Goal: Find specific page/section: Find specific page/section

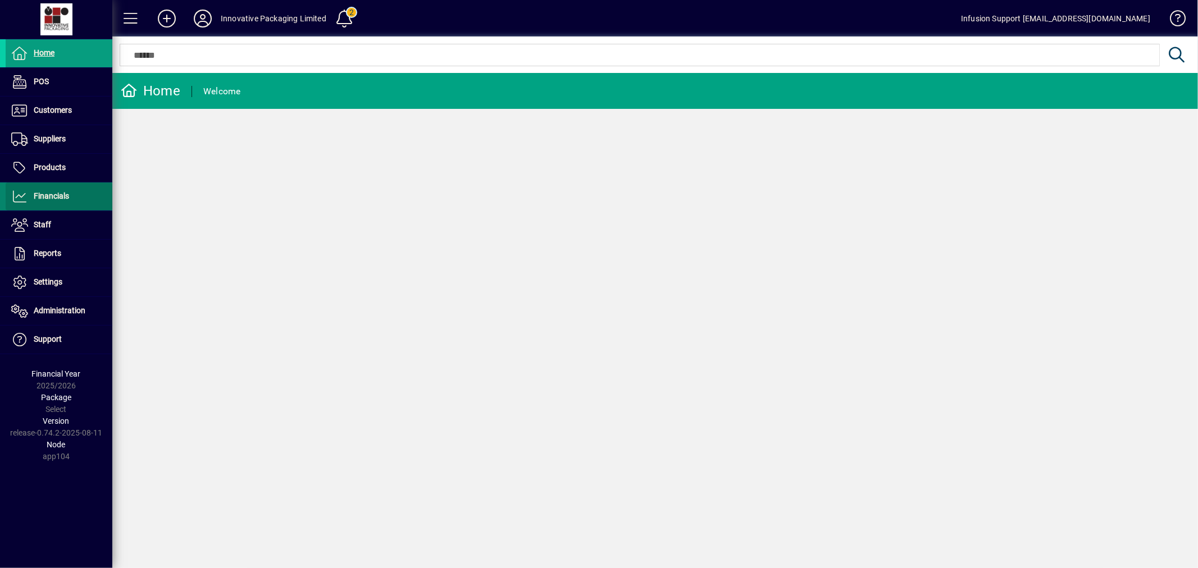
click at [59, 199] on span "Financials" at bounding box center [51, 196] width 35 height 9
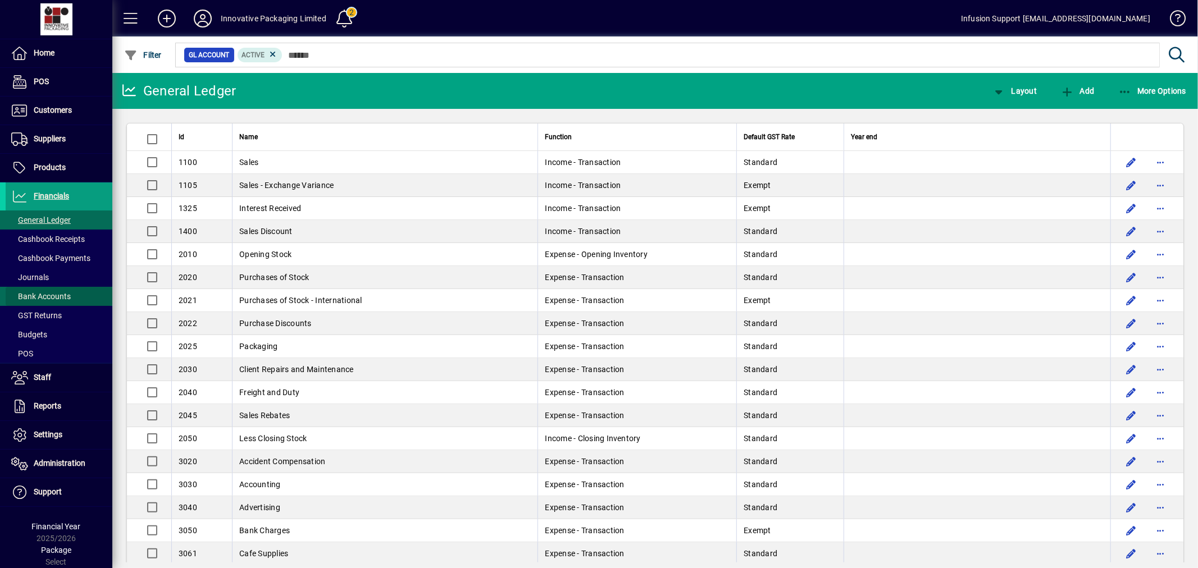
click at [63, 289] on span at bounding box center [59, 296] width 107 height 27
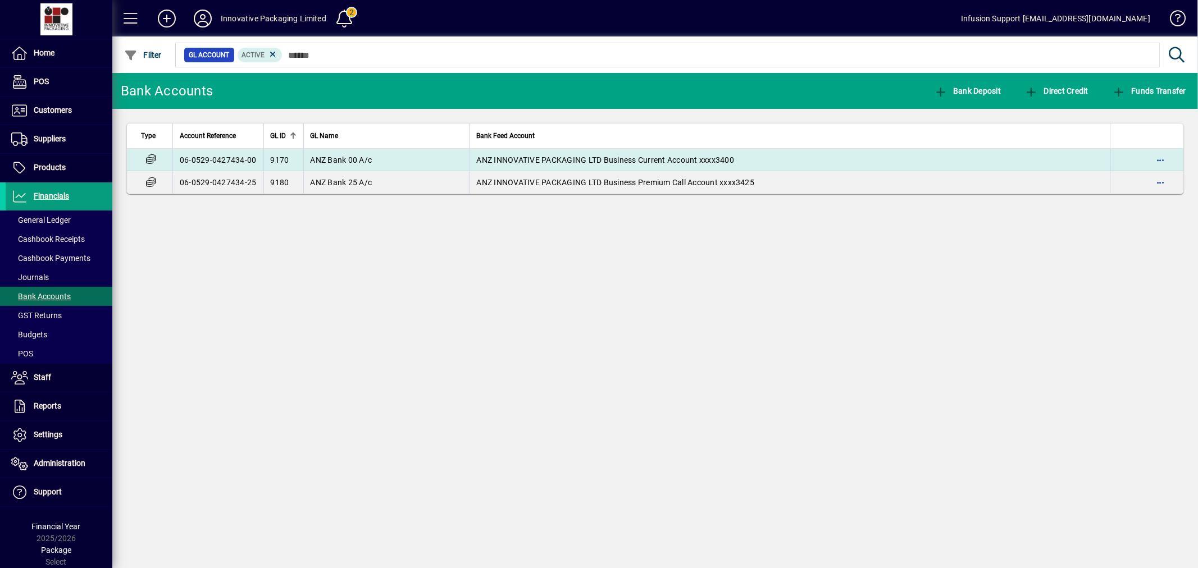
drag, startPoint x: 529, startPoint y: 153, endPoint x: 545, endPoint y: 152, distance: 16.4
click at [545, 152] on td "ANZ INNOVATIVE PACKAGING LTD Business Current Account xxxx3400" at bounding box center [789, 160] width 641 height 22
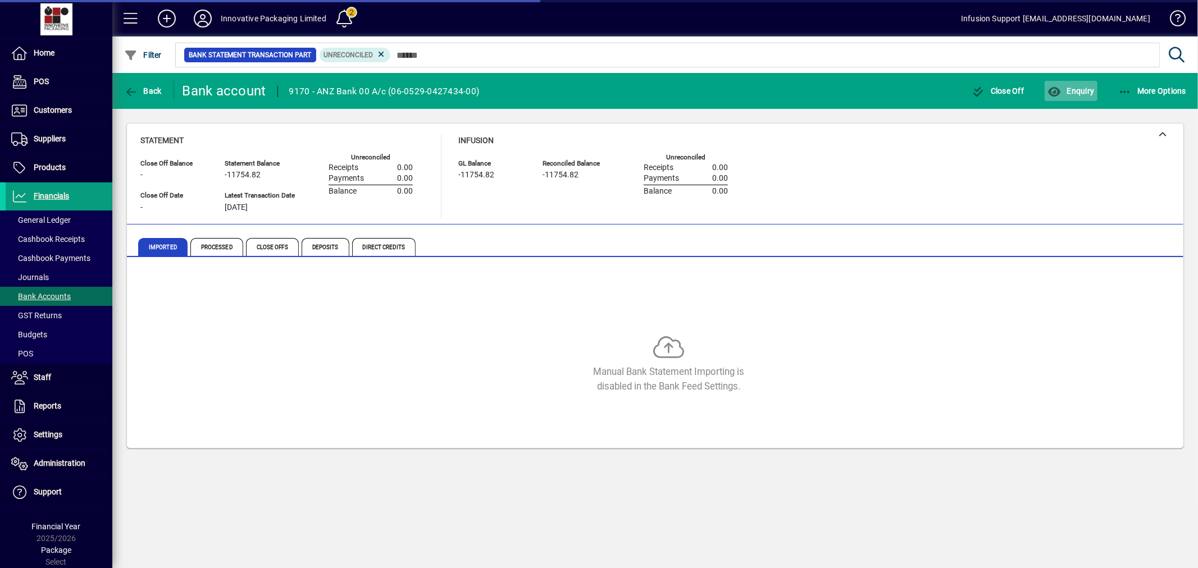
click at [1079, 85] on span "button" at bounding box center [1071, 91] width 52 height 27
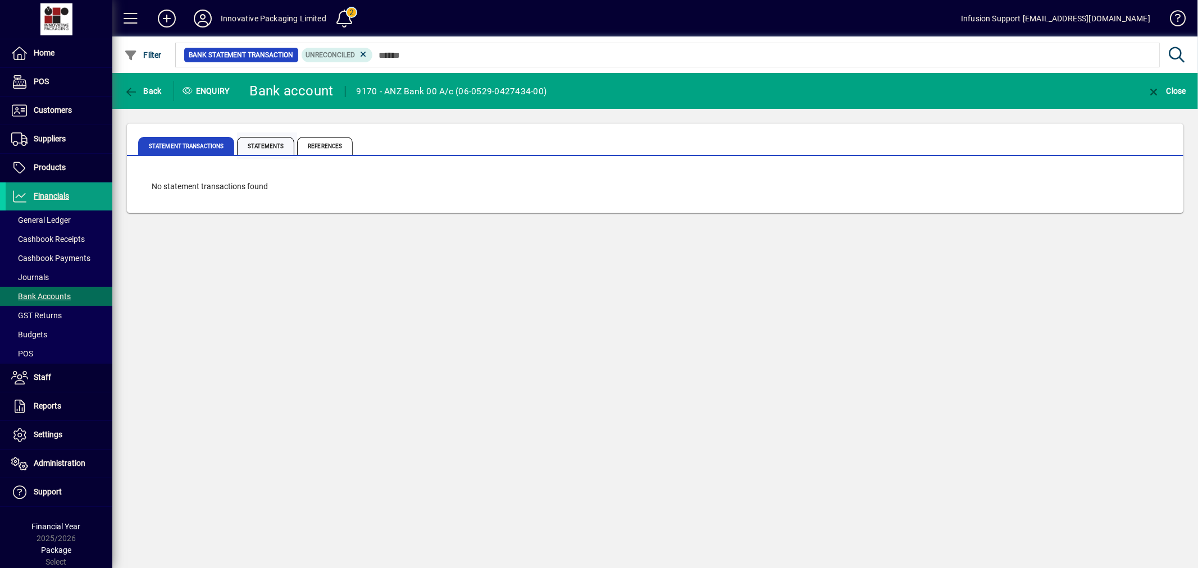
click at [271, 144] on span "Statements" at bounding box center [265, 146] width 57 height 18
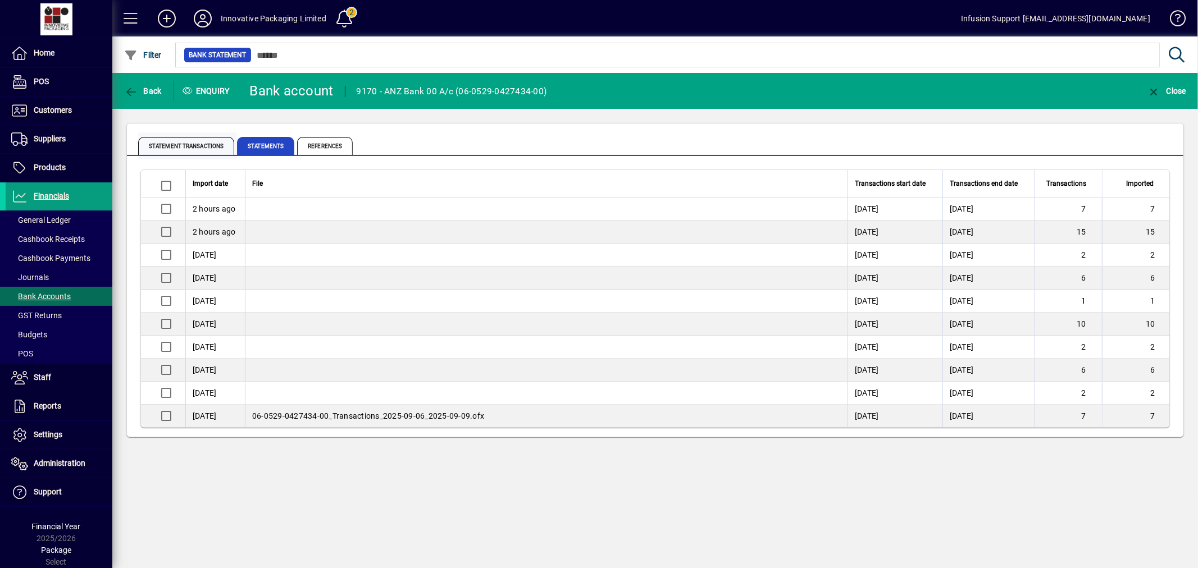
click at [205, 148] on span "Statement Transactions" at bounding box center [186, 146] width 96 height 18
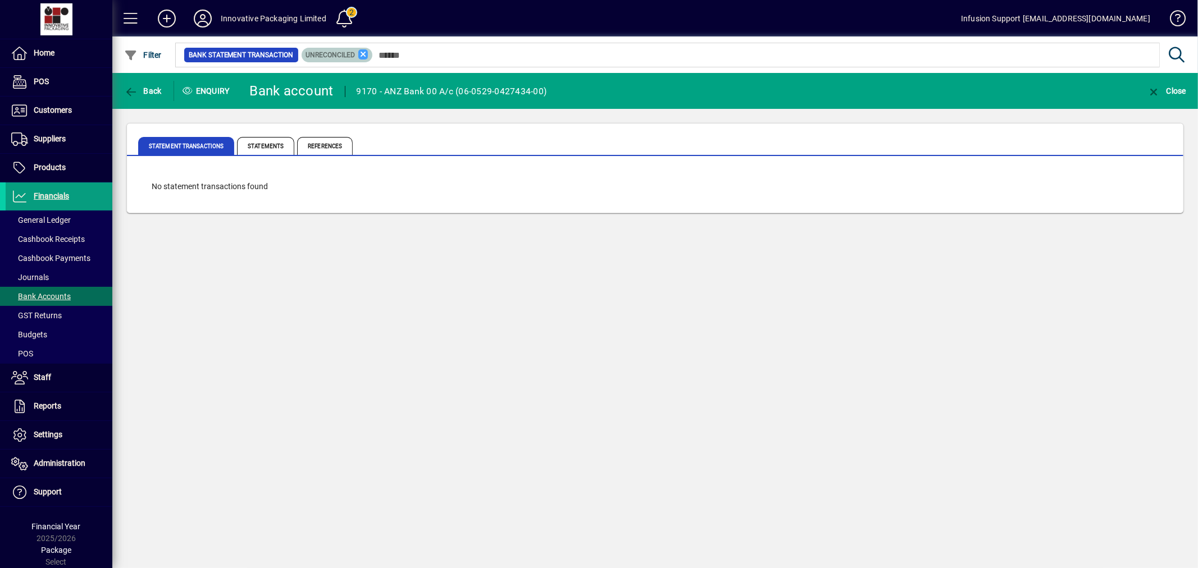
click at [359, 54] on icon at bounding box center [363, 54] width 10 height 10
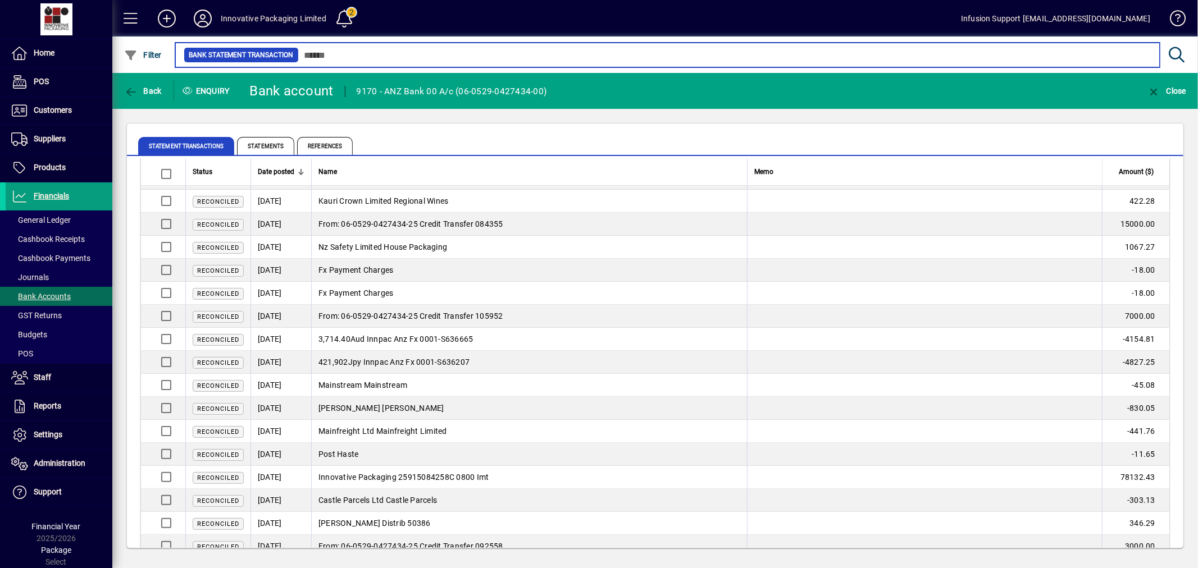
scroll to position [375, 0]
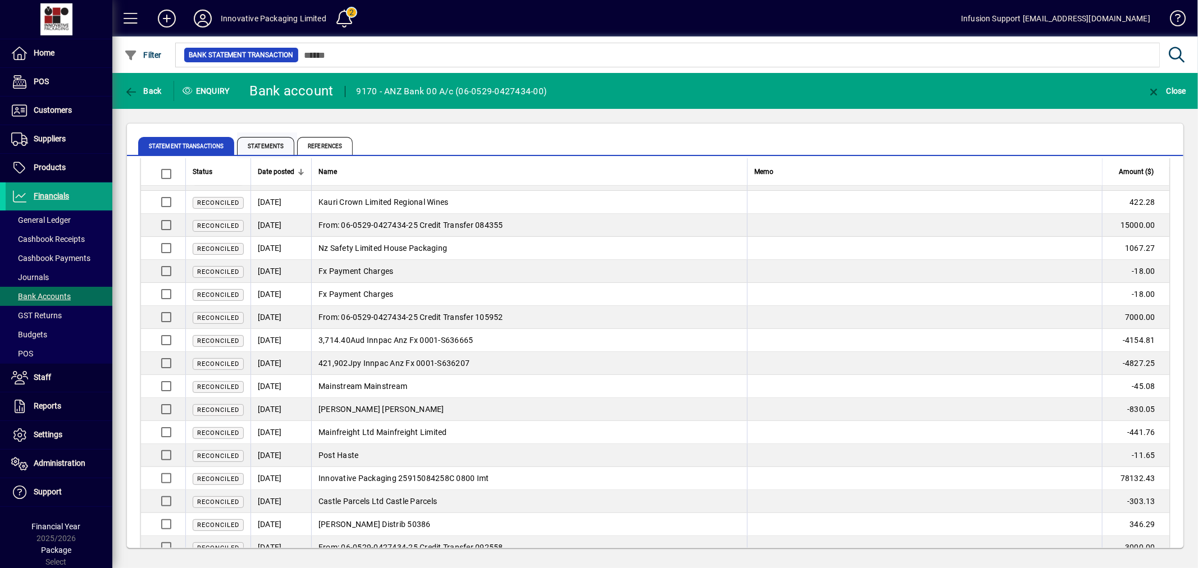
drag, startPoint x: 284, startPoint y: 153, endPoint x: 284, endPoint y: 147, distance: 5.6
click at [284, 147] on span "Statements" at bounding box center [265, 146] width 57 height 18
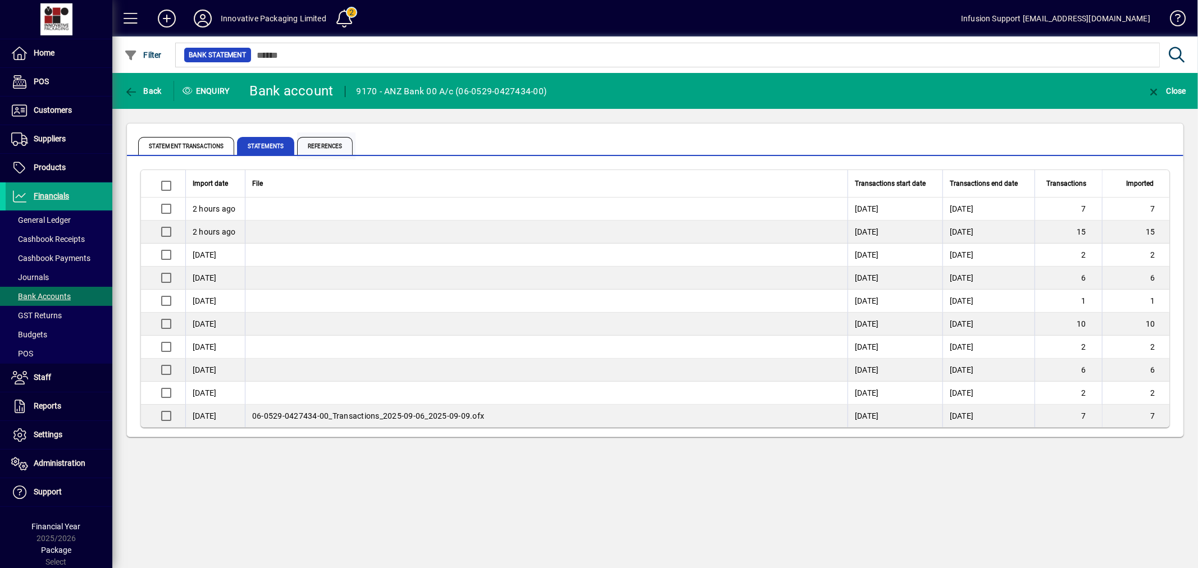
click at [337, 144] on span "References" at bounding box center [325, 146] width 56 height 18
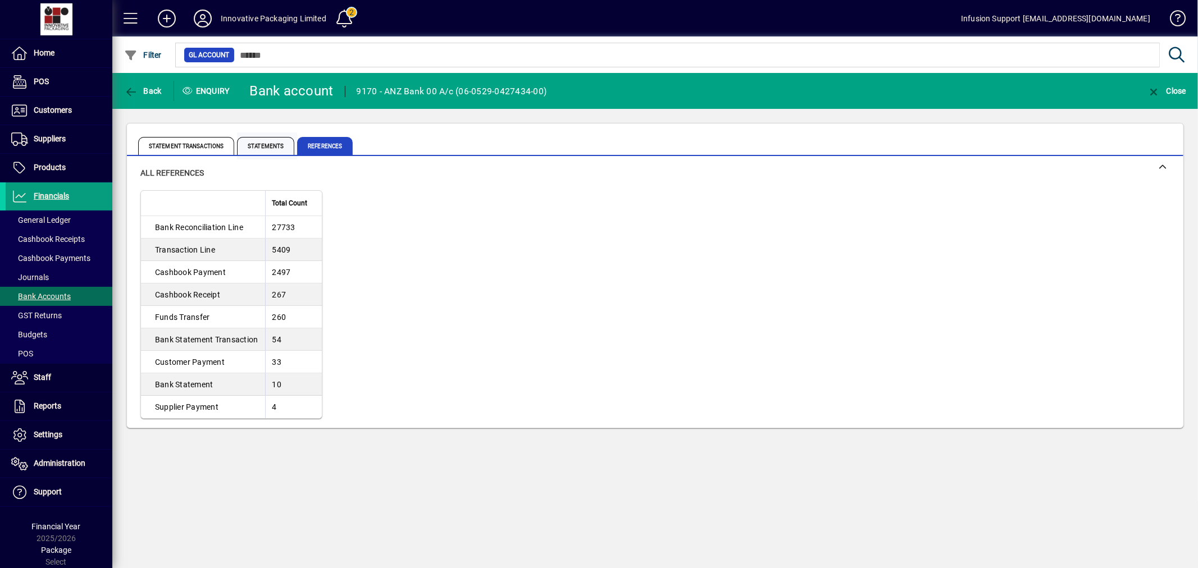
click at [282, 144] on span "Statements" at bounding box center [265, 146] width 57 height 18
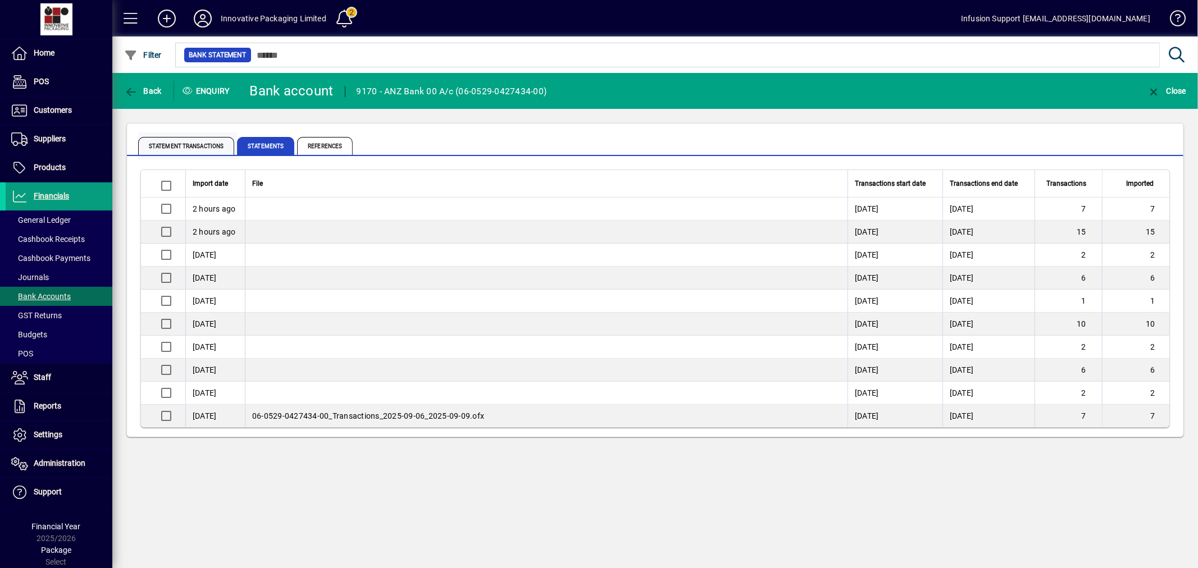
click at [200, 139] on span "Statement Transactions" at bounding box center [186, 146] width 96 height 18
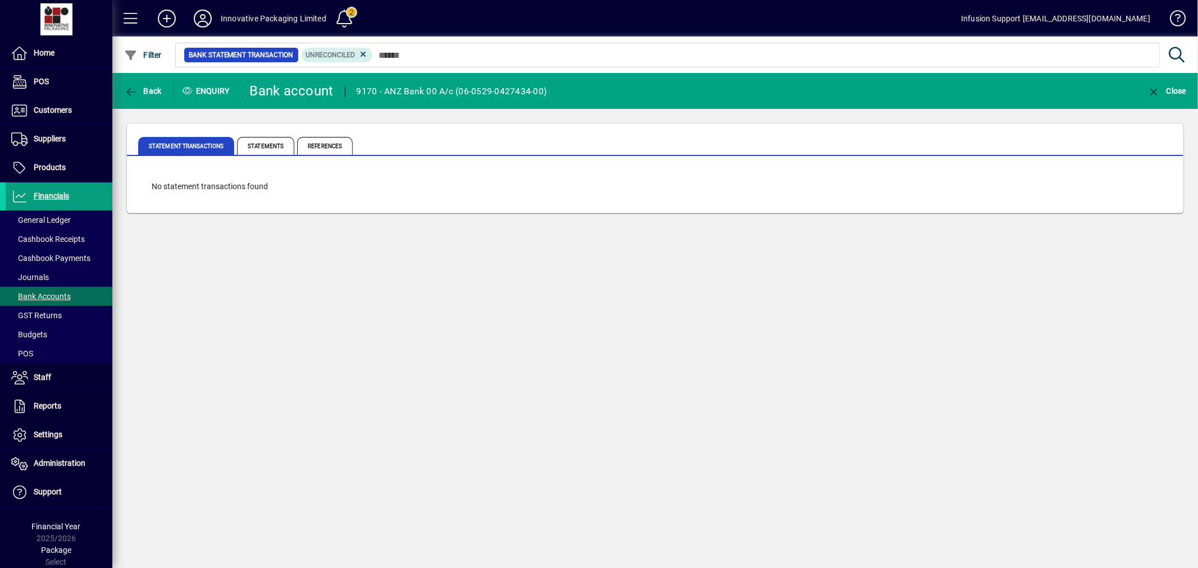
click at [209, 19] on icon at bounding box center [203, 19] width 22 height 18
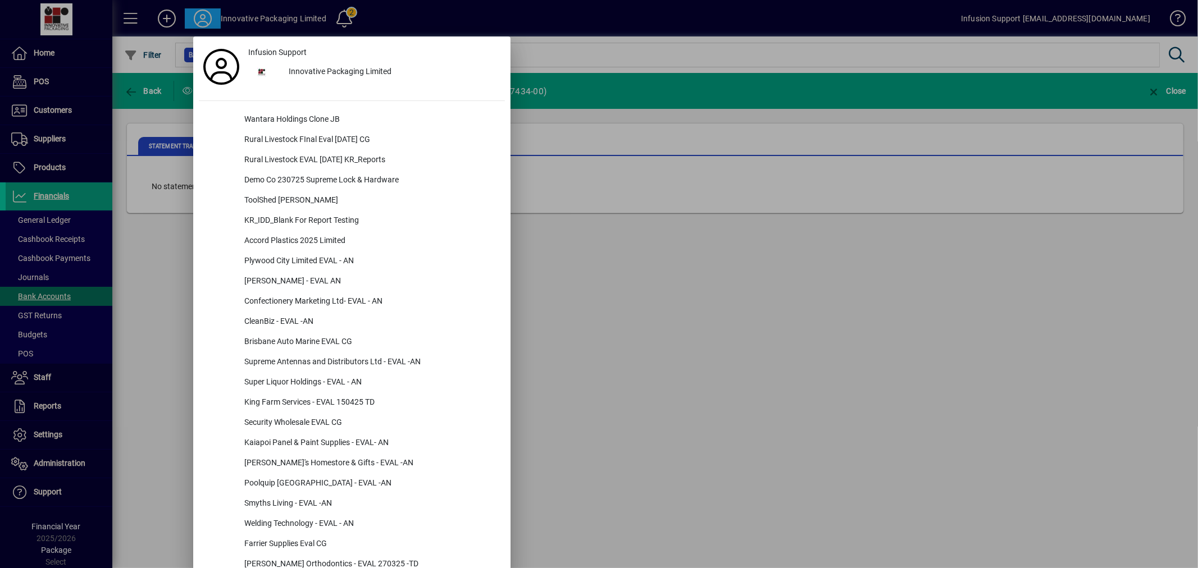
scroll to position [559, 0]
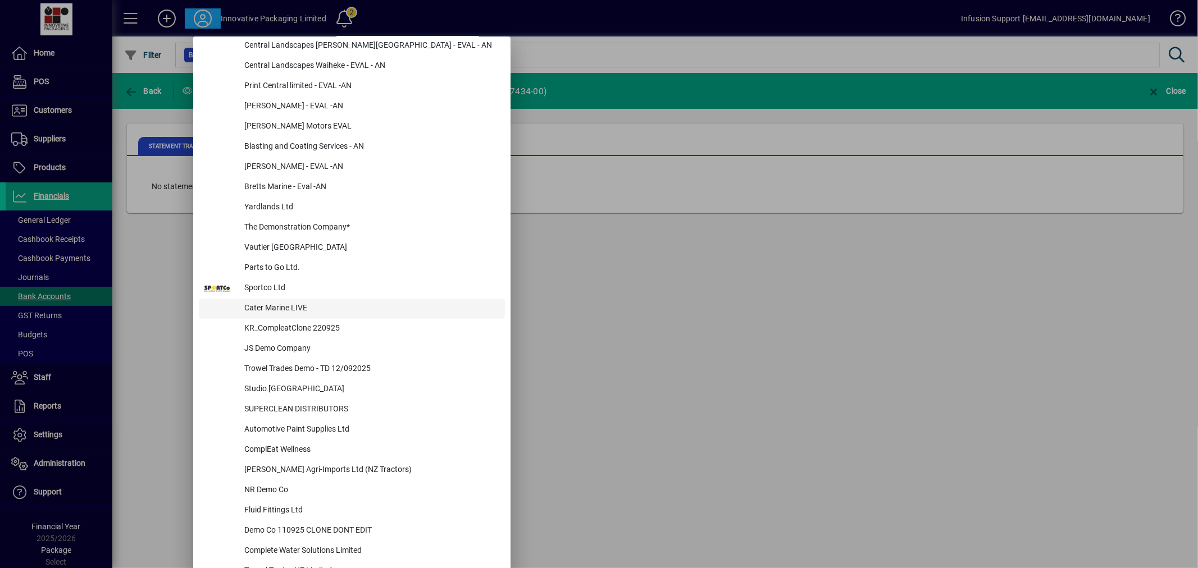
click at [278, 304] on div "Cater Marine LIVE" at bounding box center [370, 309] width 270 height 20
